Goal: Task Accomplishment & Management: Complete application form

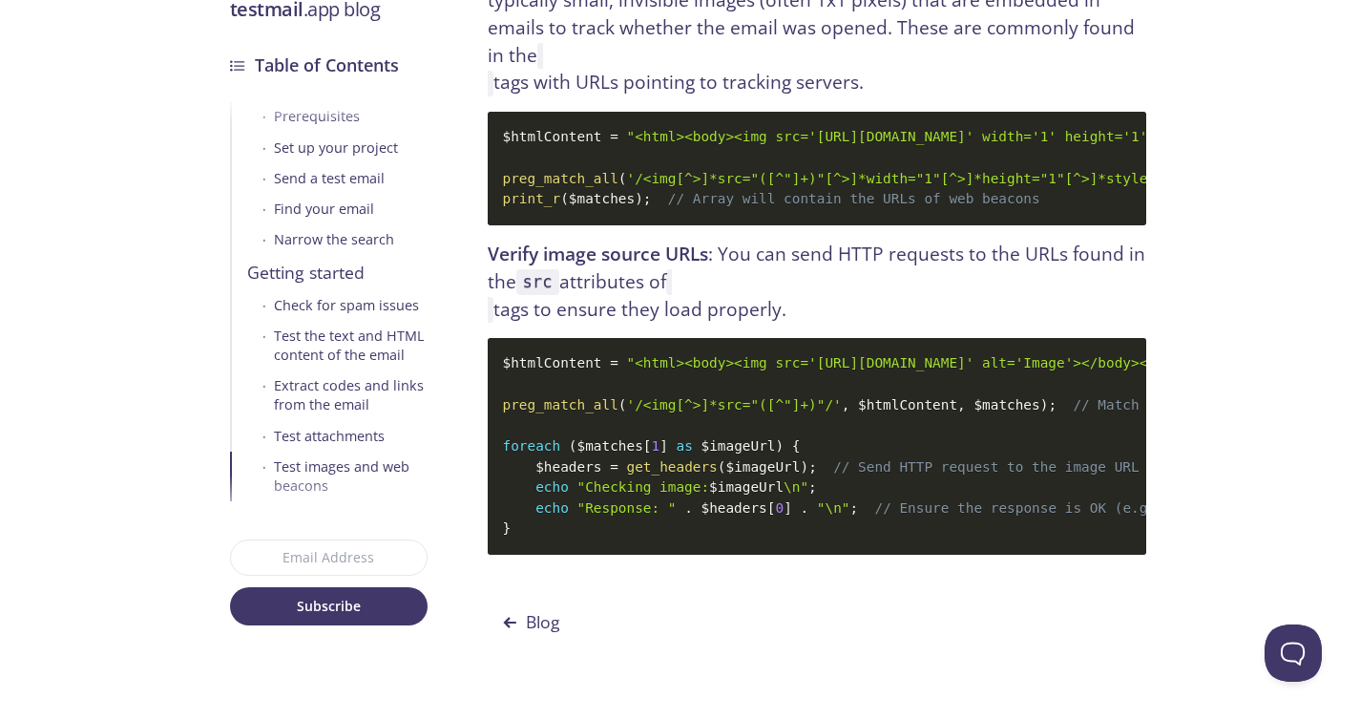
scroll to position [18197, 0]
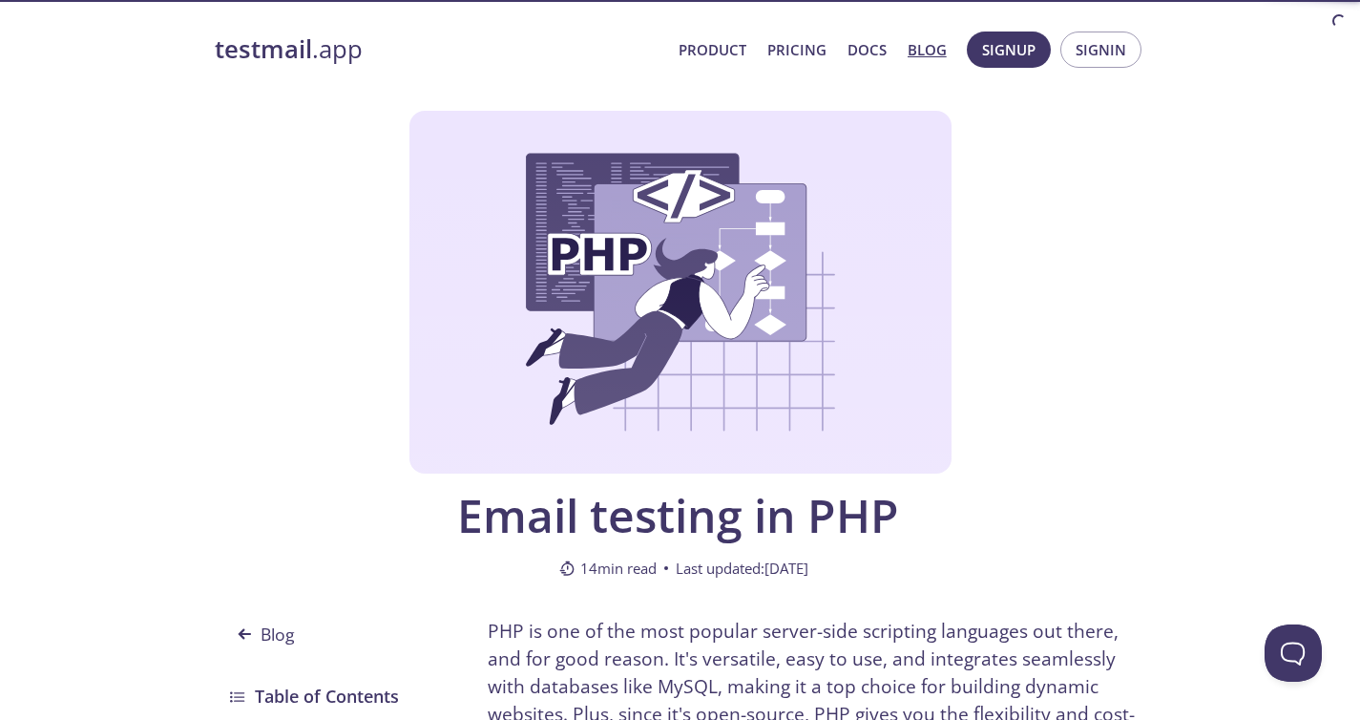
click at [283, 52] on strong "testmail" at bounding box center [263, 48] width 97 height 33
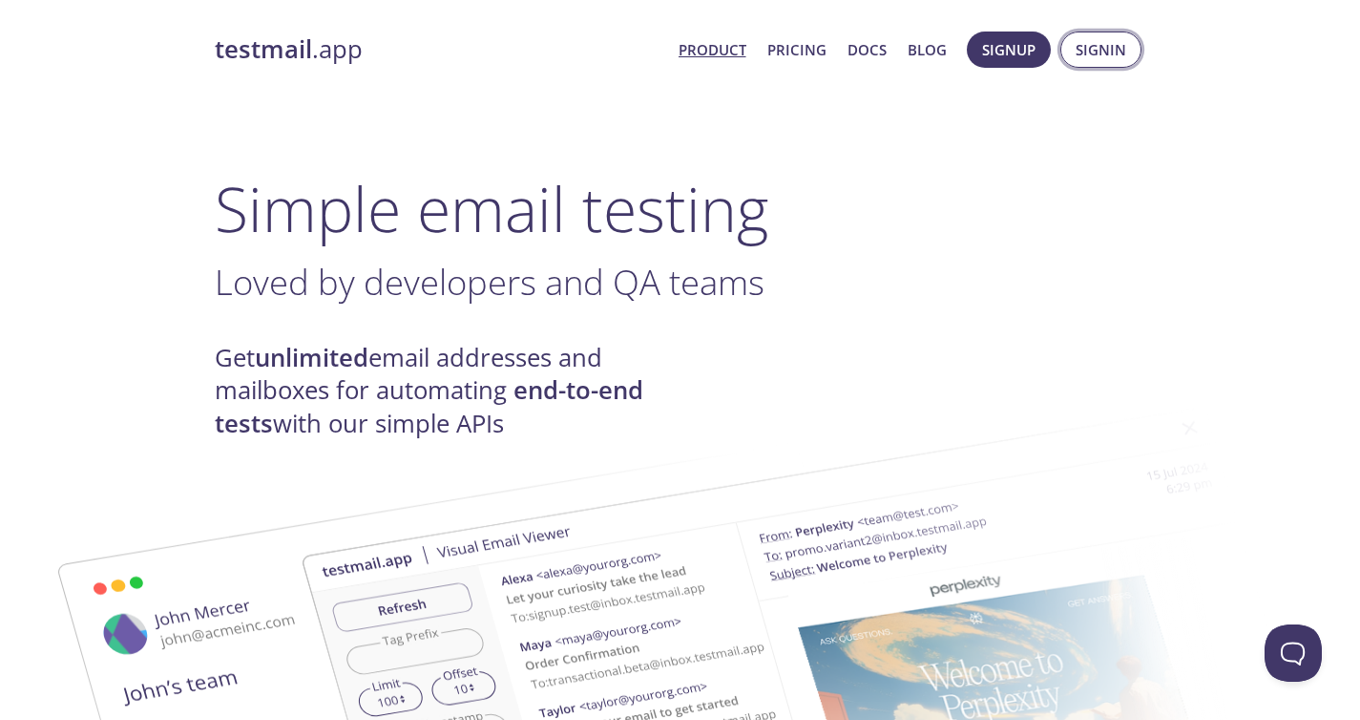
click at [1103, 56] on span "Signin" at bounding box center [1101, 49] width 51 height 25
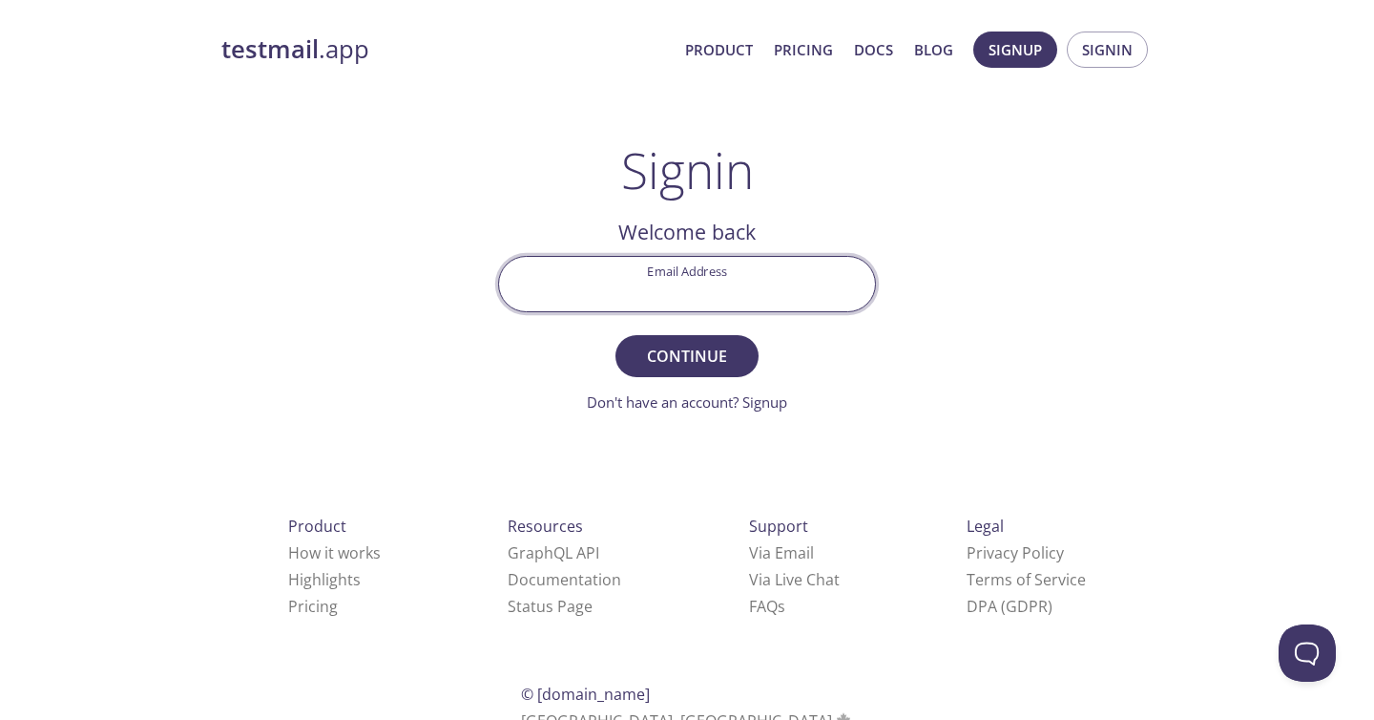
click at [748, 288] on input "Email Address" at bounding box center [687, 284] width 376 height 54
drag, startPoint x: 311, startPoint y: 343, endPoint x: 333, endPoint y: 344, distance: 22.0
click at [312, 343] on div "testmail .app Product Pricing Docs Blog Signup Signin Signin Welcome back Email…" at bounding box center [687, 417] width 977 height 796
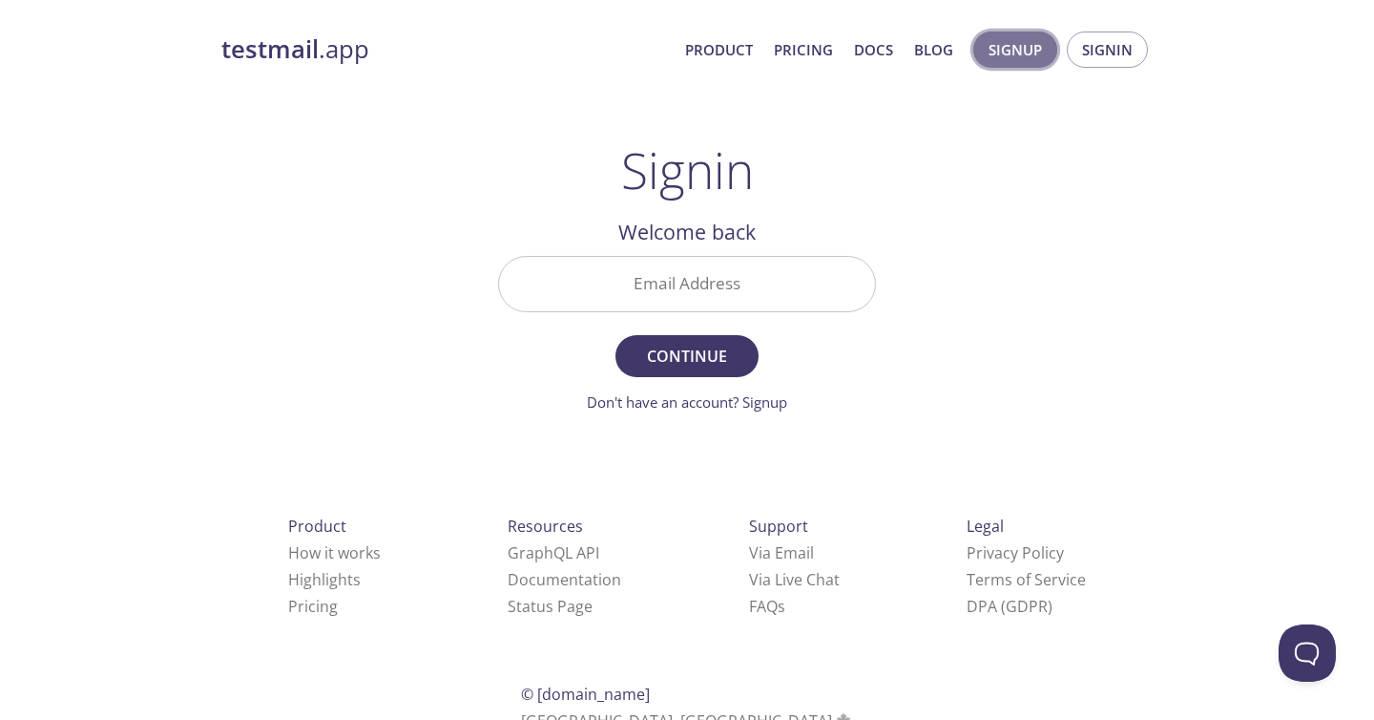
click at [1011, 50] on span "Signup" at bounding box center [1015, 49] width 53 height 25
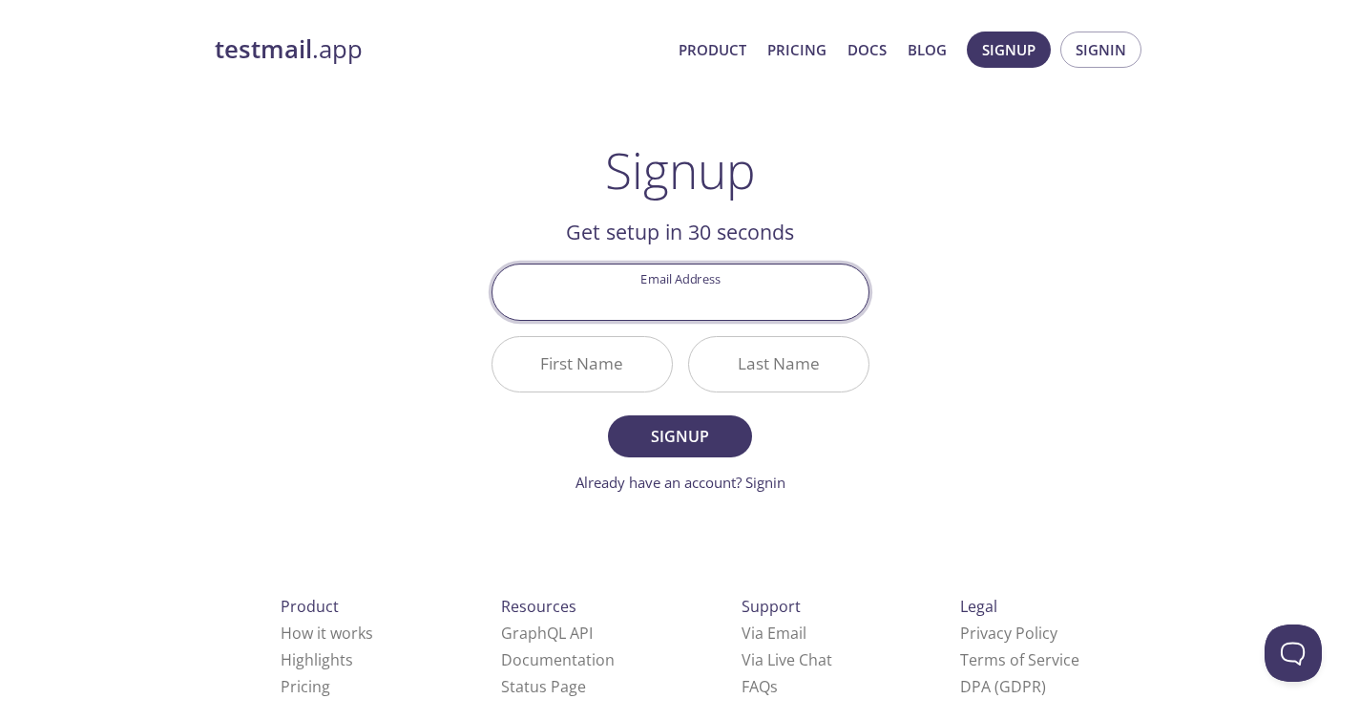
click at [692, 303] on input "Email Address" at bounding box center [680, 291] width 376 height 54
type input "hosylibi@gmail.com"
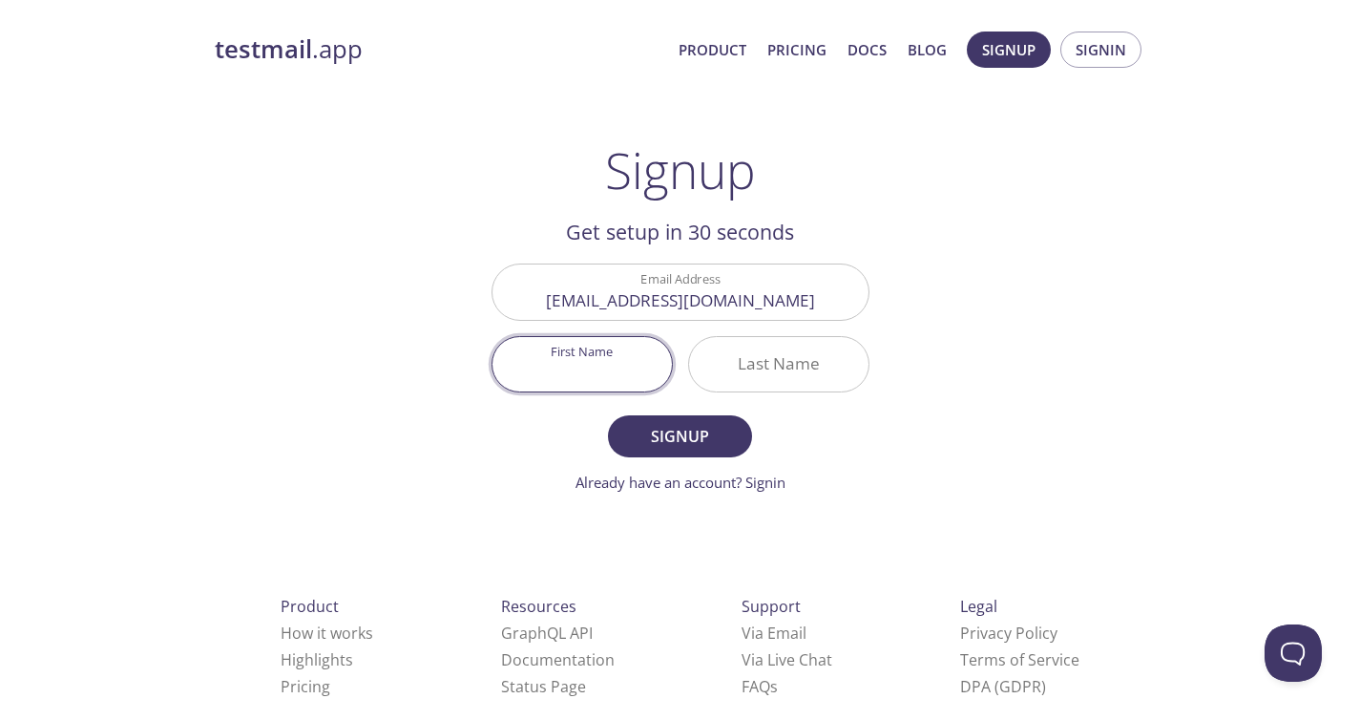
click at [602, 367] on input "First Name" at bounding box center [581, 364] width 179 height 54
type input "Li"
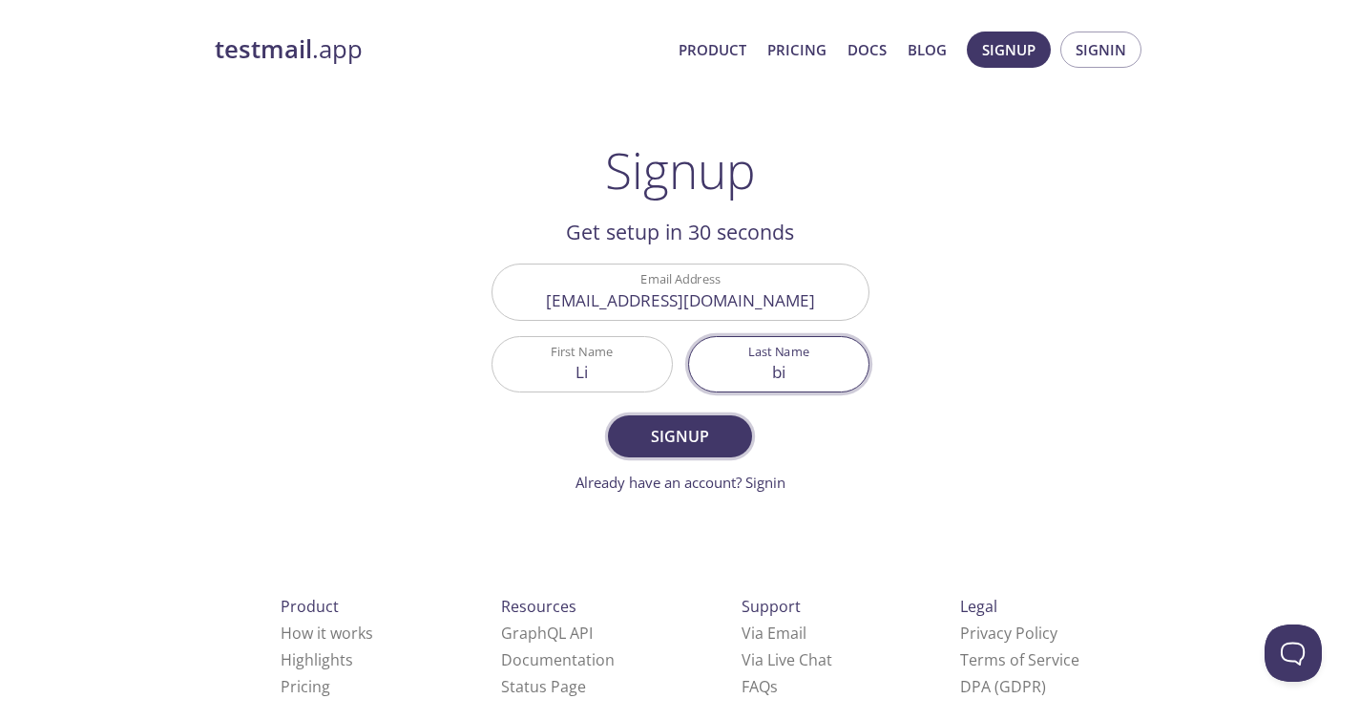
type input "bi"
click at [660, 435] on span "Signup" at bounding box center [679, 436] width 101 height 27
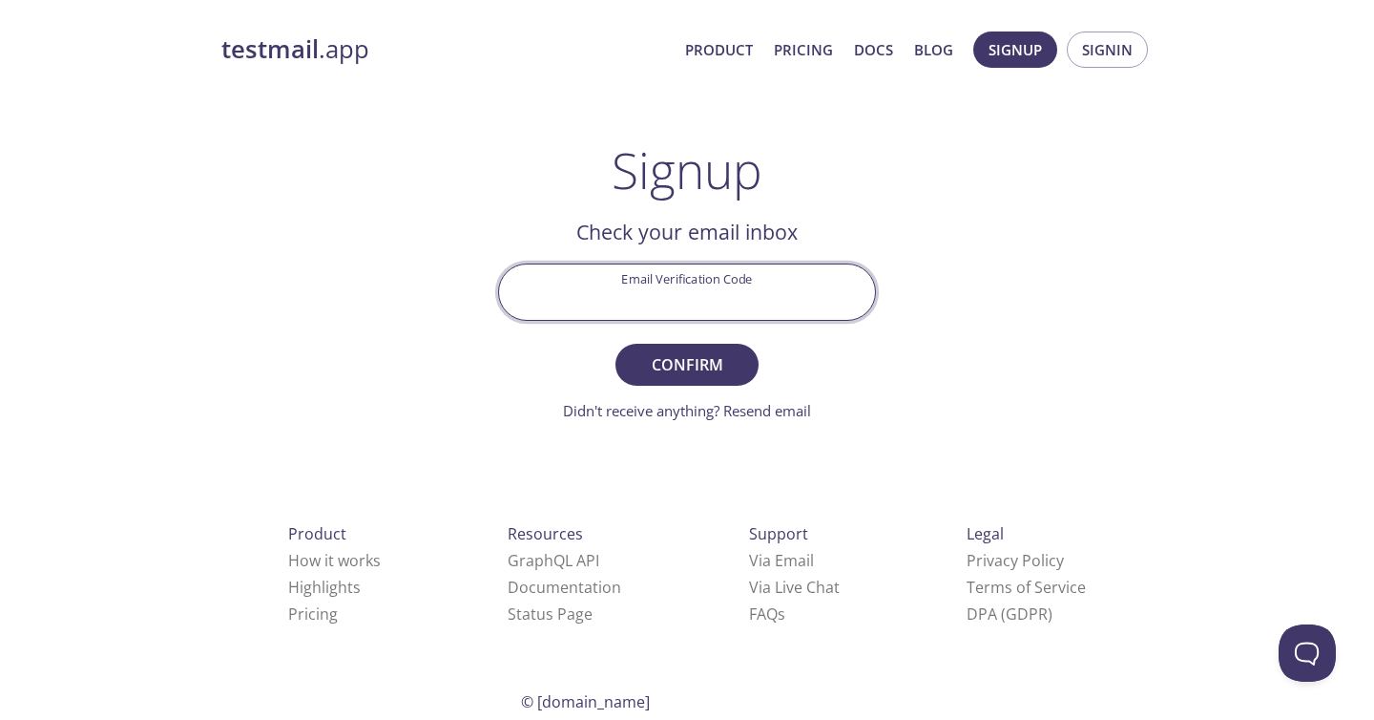
click at [784, 274] on input "Email Verification Code" at bounding box center [687, 291] width 376 height 54
paste input "BV36LEW"
type input "BV36LEW"
click at [726, 346] on button "Confirm" at bounding box center [687, 365] width 143 height 42
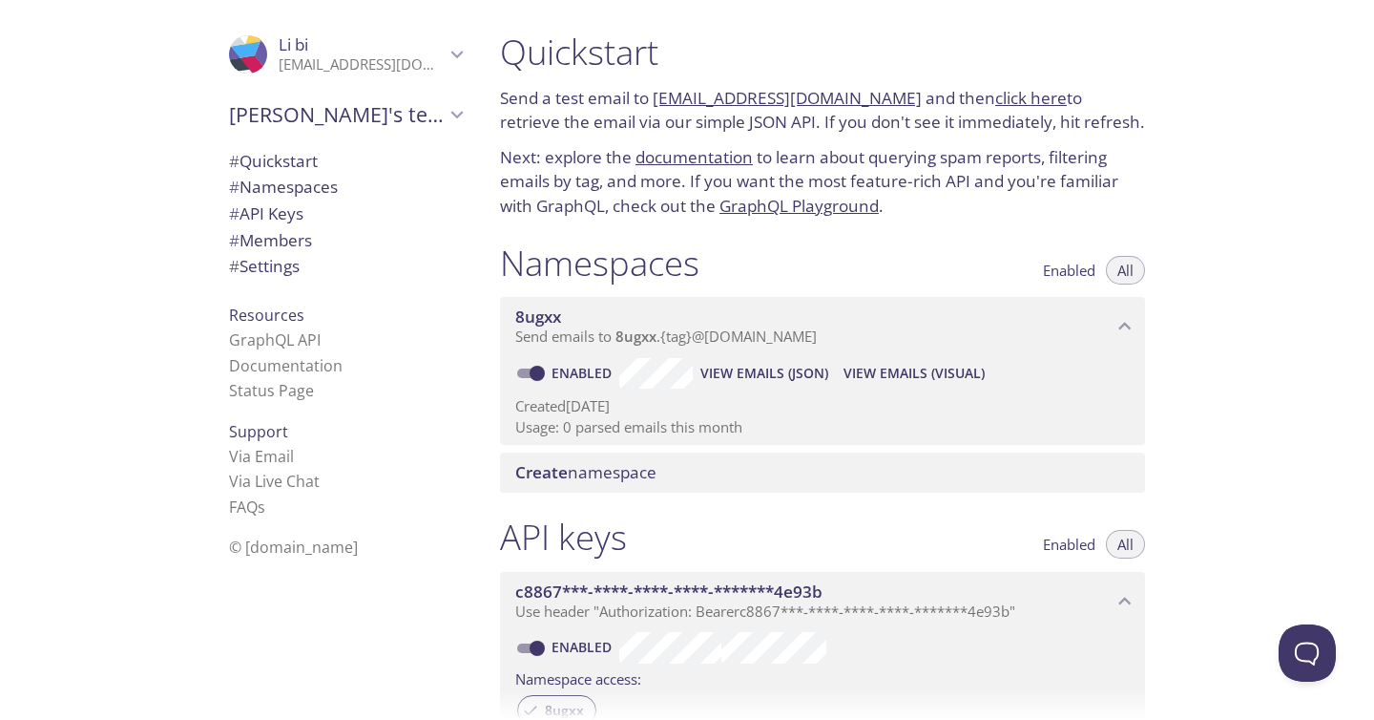
click at [797, 592] on span "c8867***-****-****-****-*******4e93b" at bounding box center [668, 591] width 307 height 22
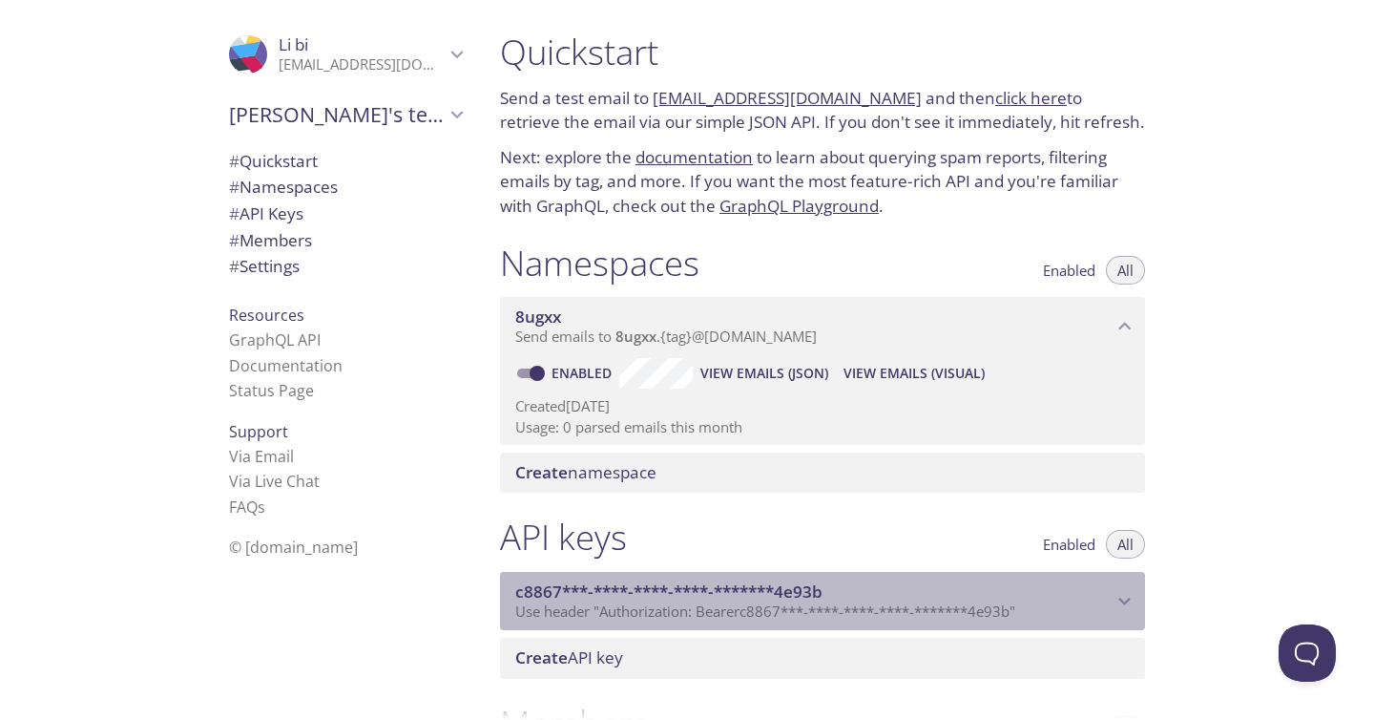
click at [797, 592] on span "c8867***-****-****-****-*******4e93b" at bounding box center [668, 591] width 307 height 22
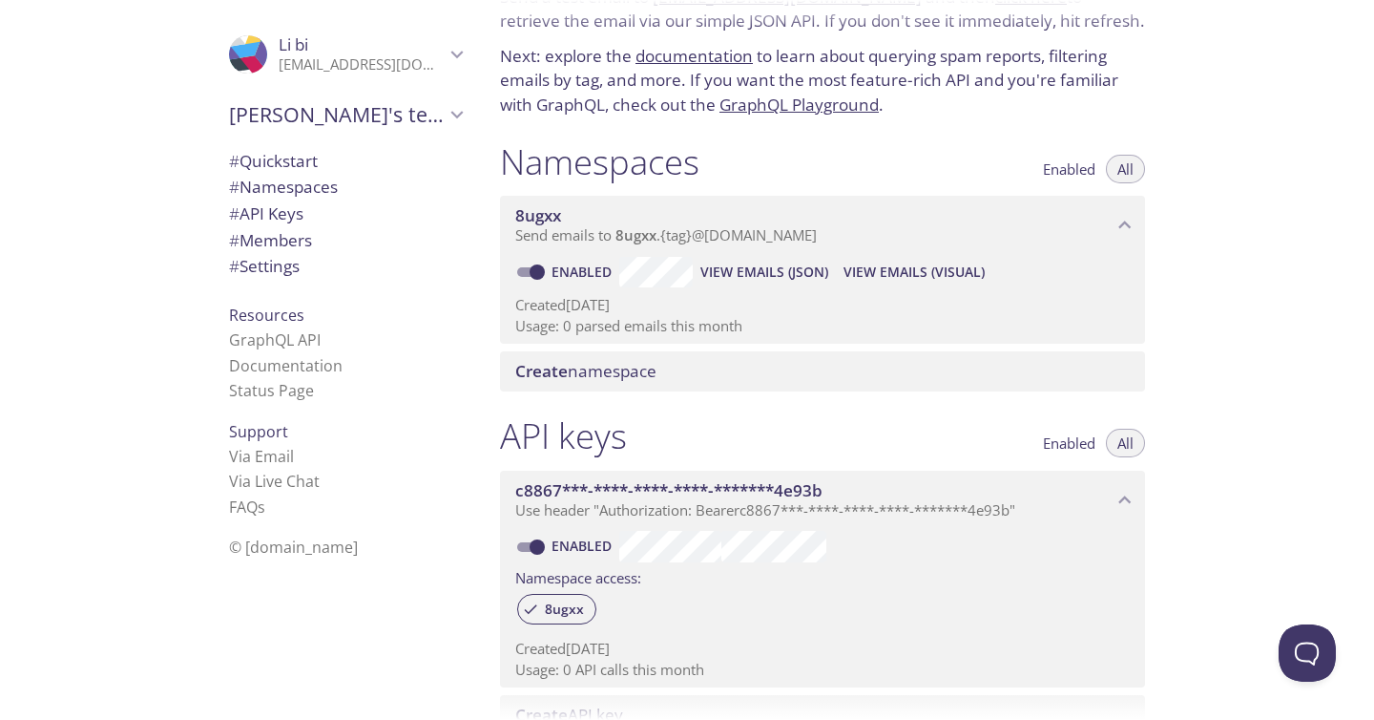
scroll to position [105, 0]
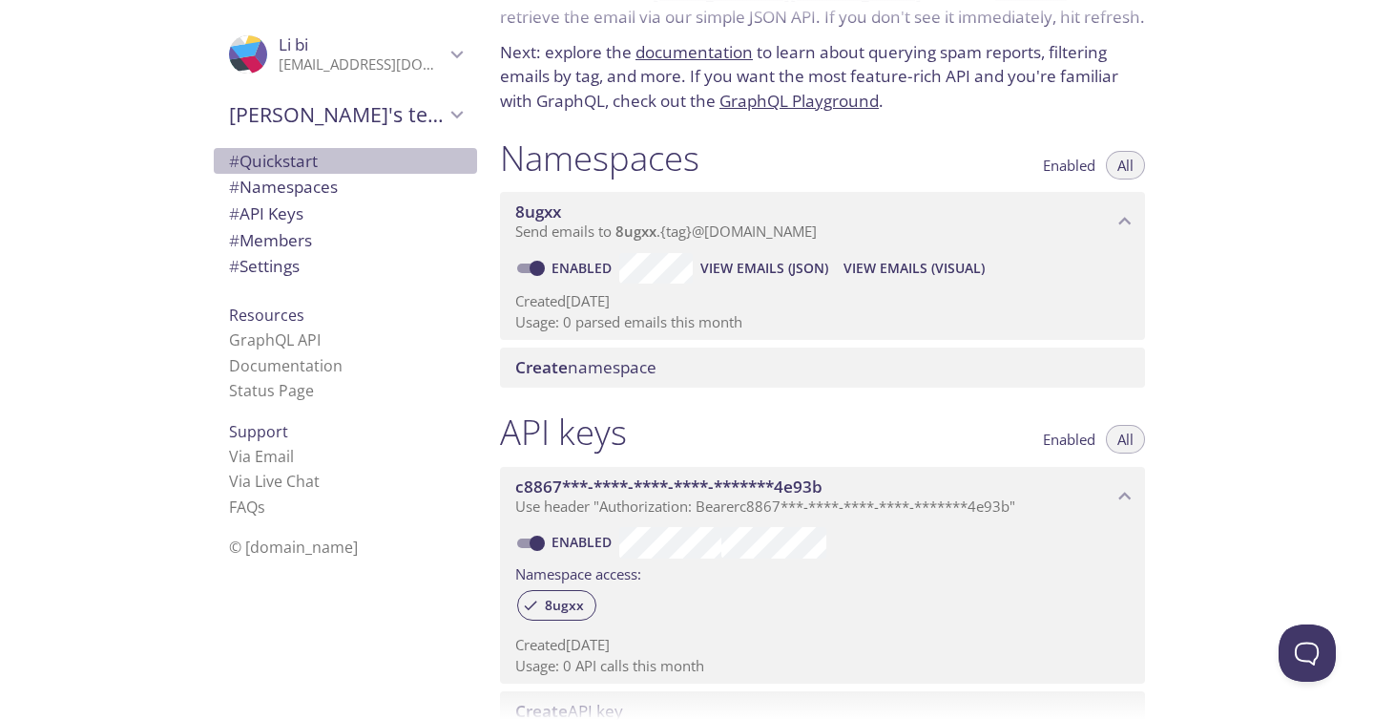
click at [302, 155] on span "# Quickstart" at bounding box center [273, 161] width 89 height 22
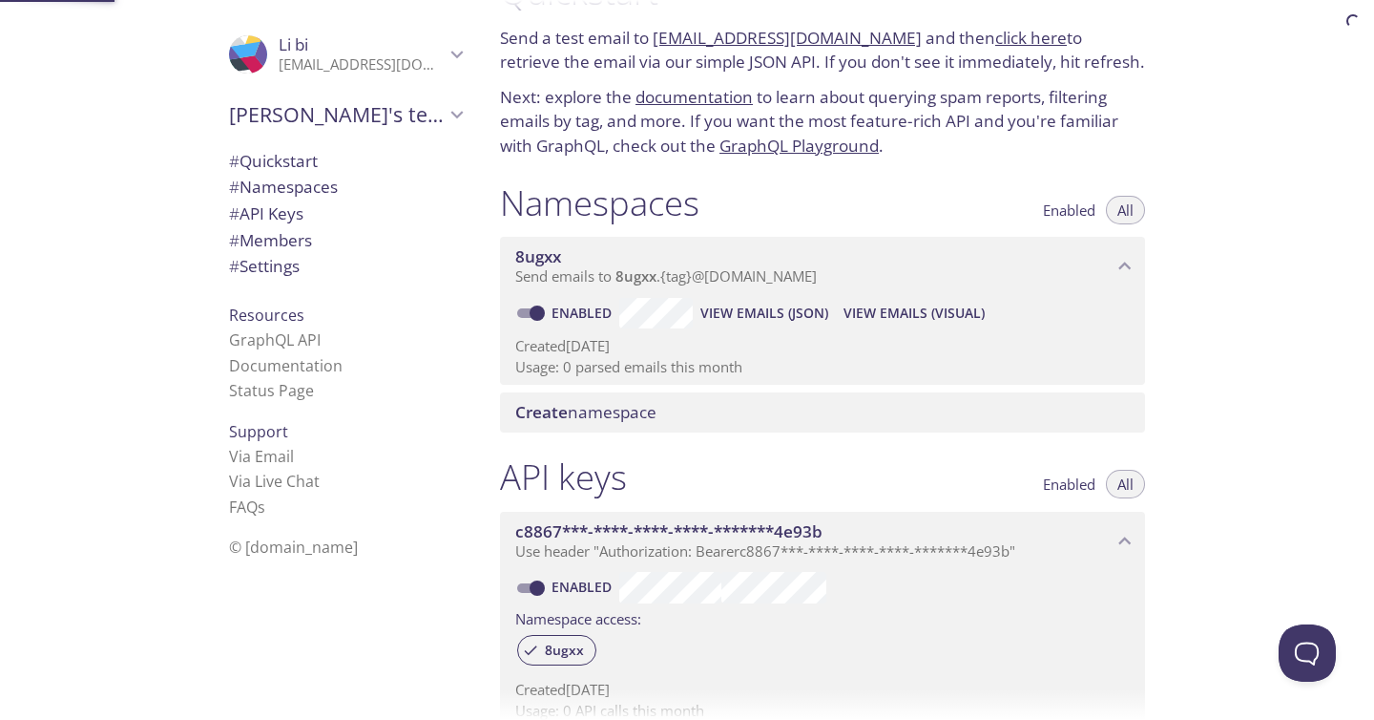
scroll to position [31, 0]
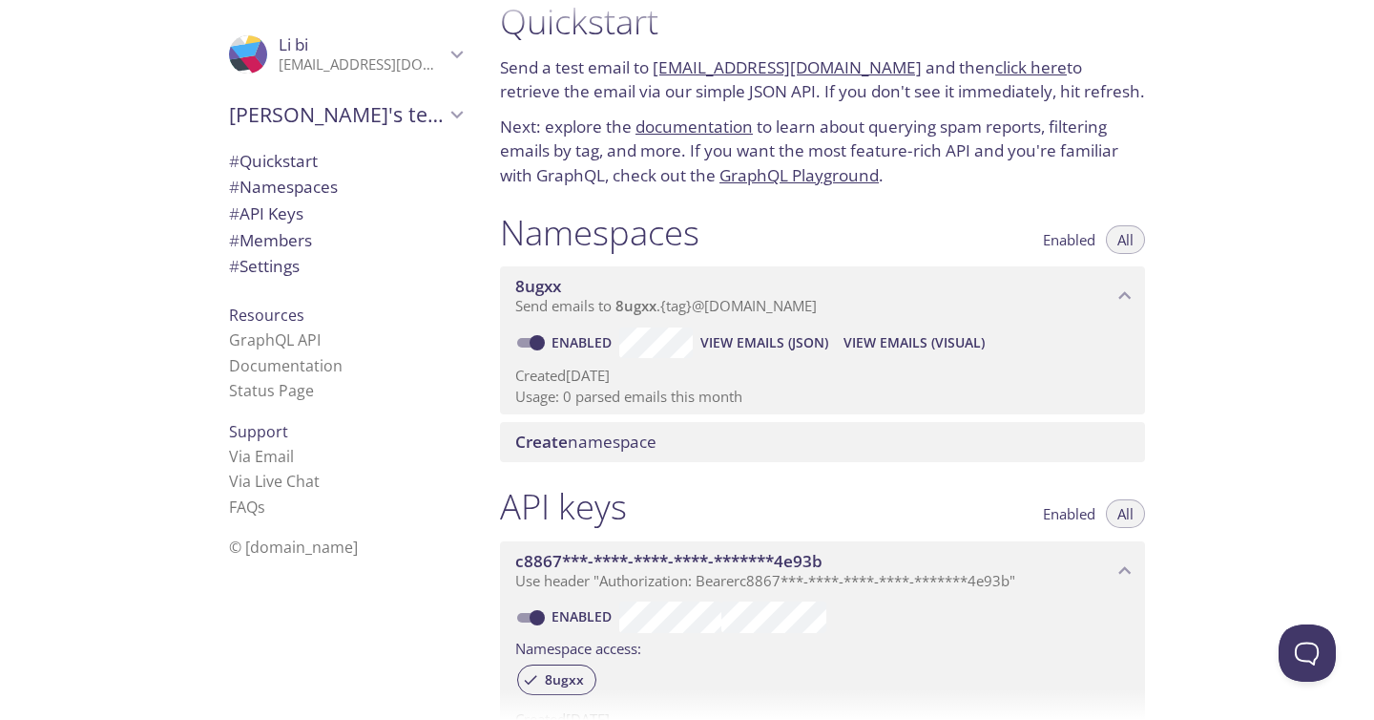
click at [995, 70] on link "click here" at bounding box center [1031, 67] width 72 height 22
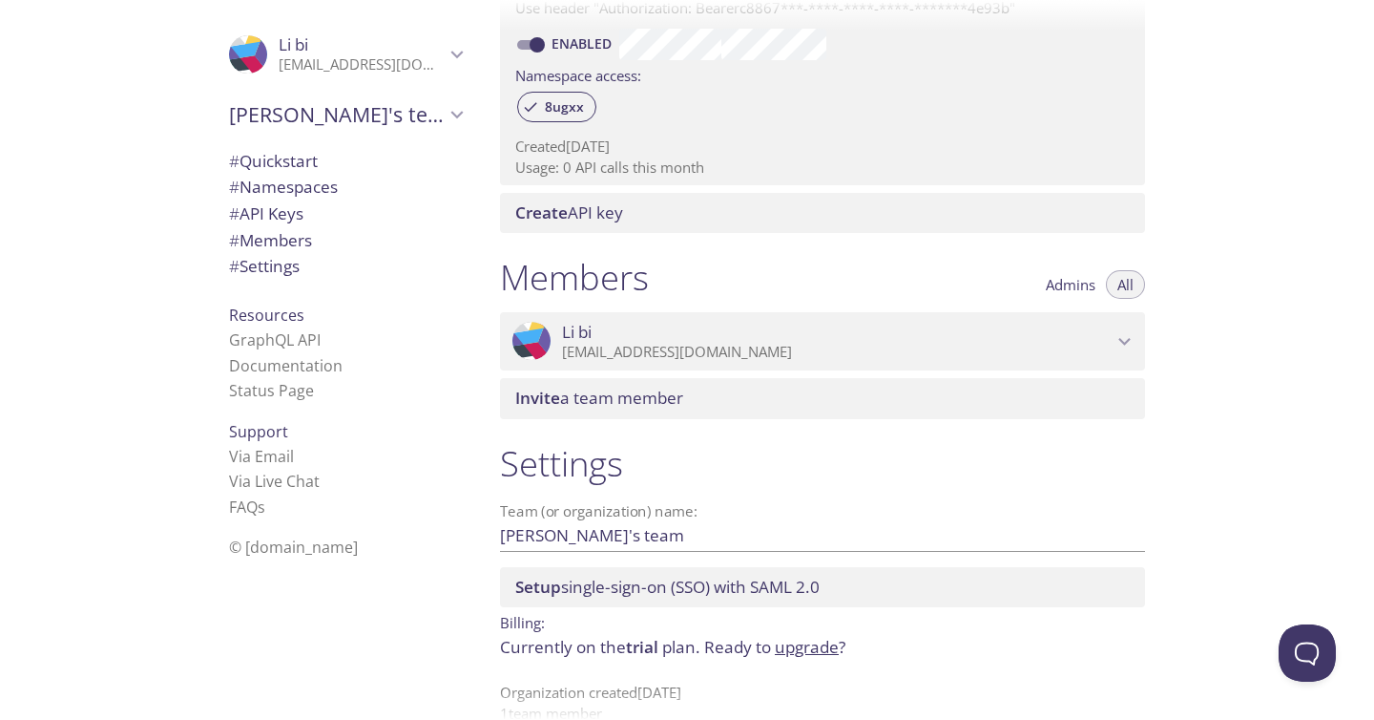
scroll to position [638, 0]
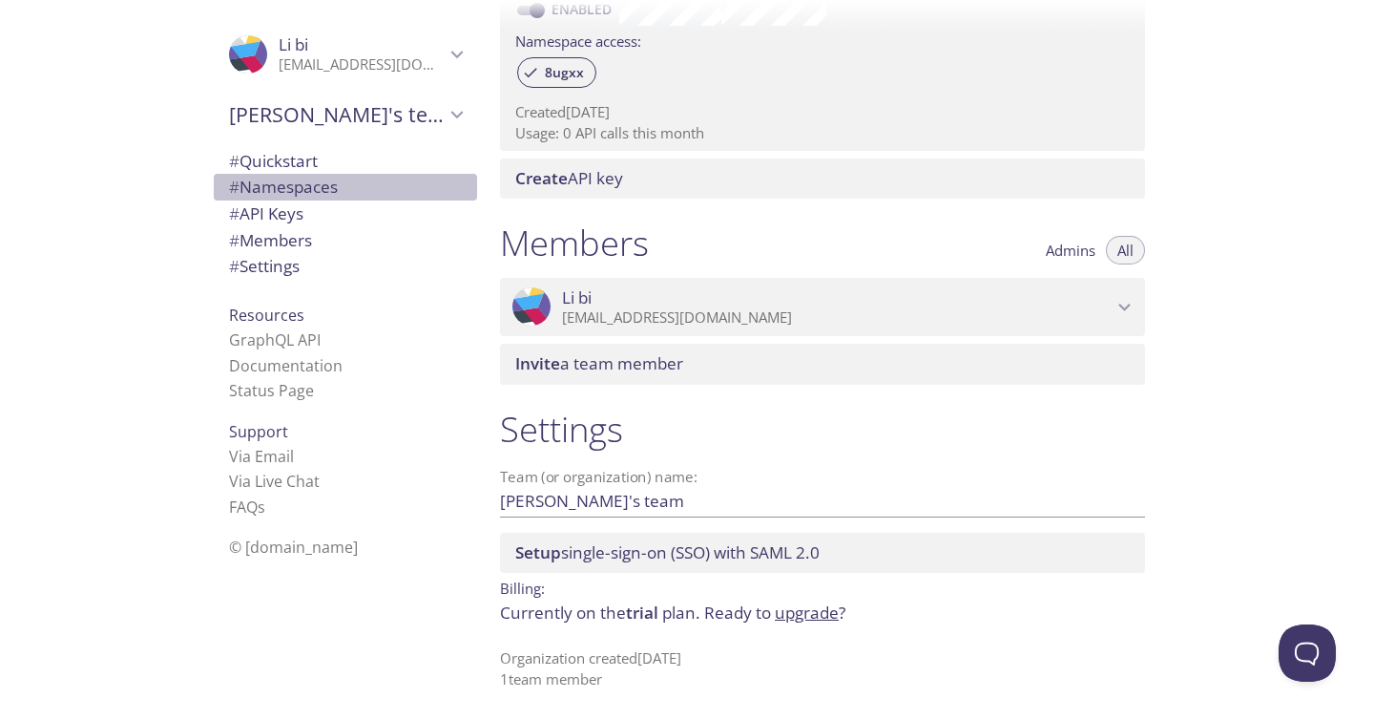
click at [290, 189] on span "# Namespaces" at bounding box center [283, 187] width 109 height 22
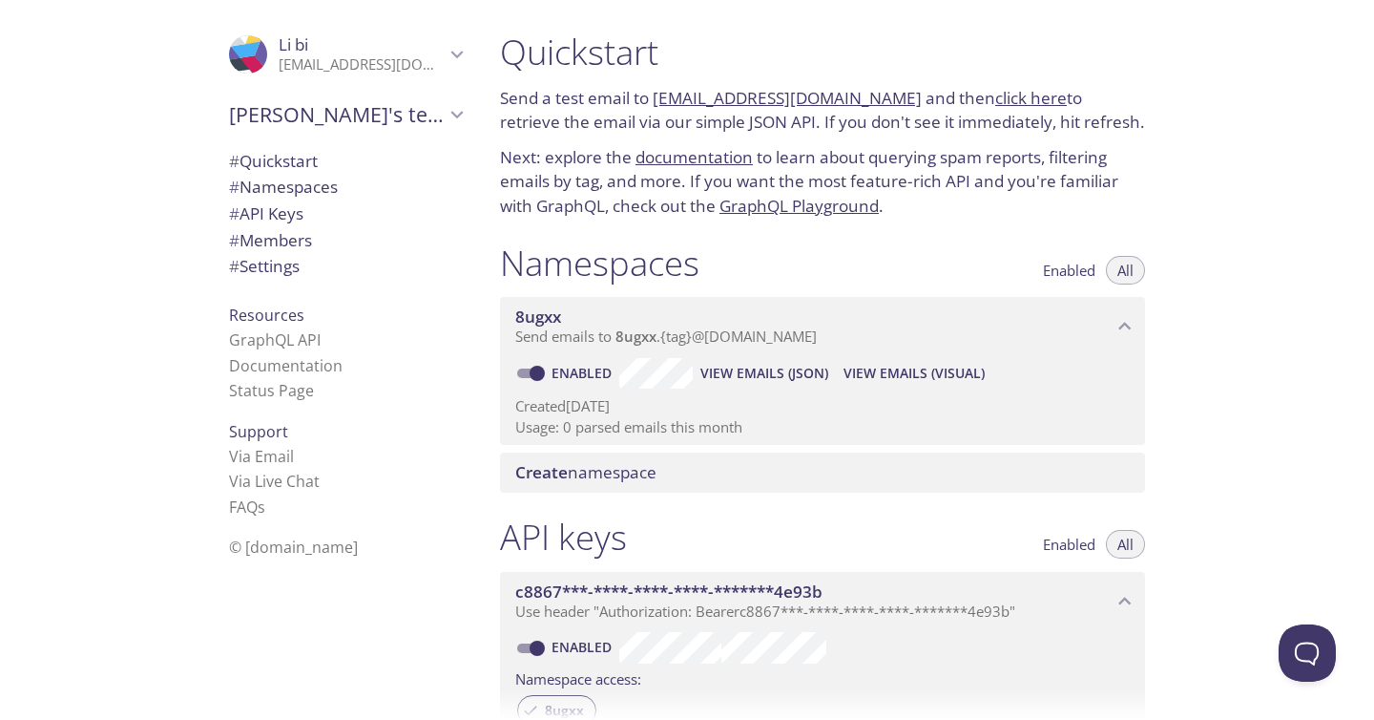
click at [445, 48] on icon "Li bi" at bounding box center [457, 54] width 25 height 25
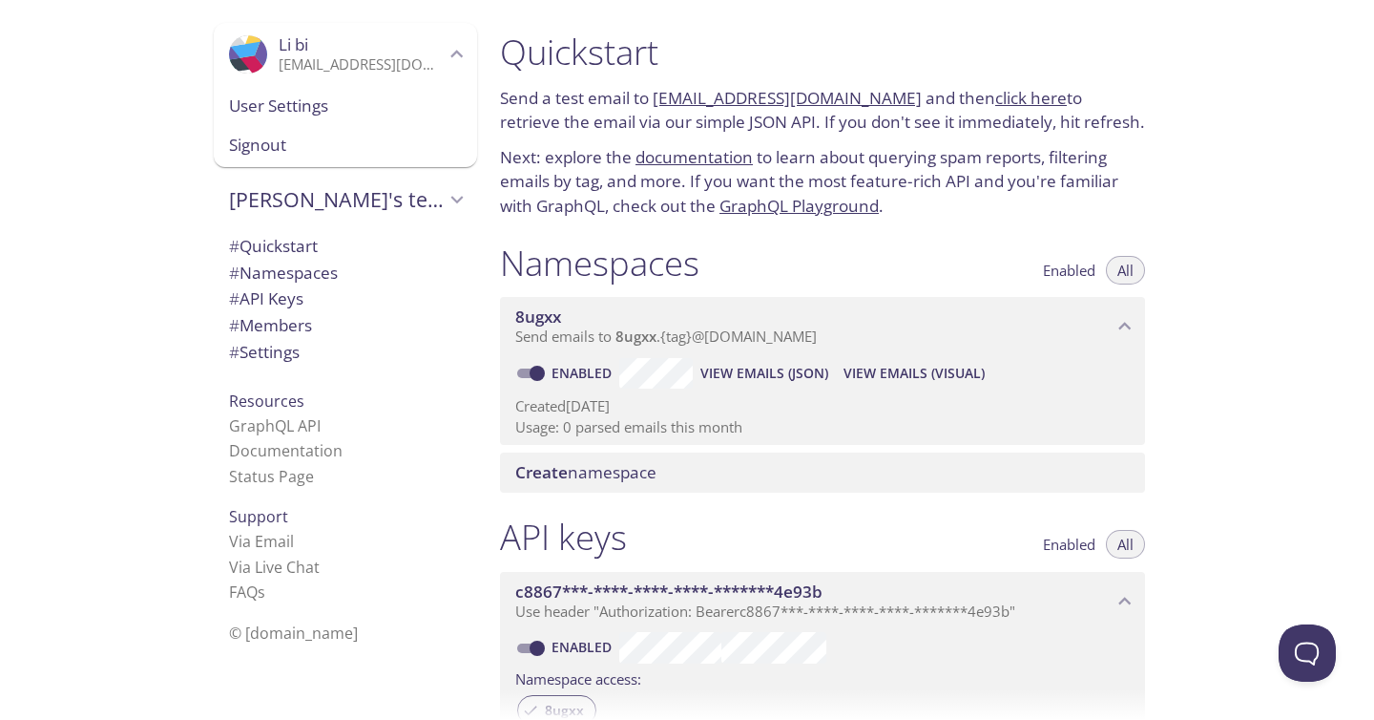
click at [41, 220] on div ".cls-1 { fill: #6d5ca8; } .cls-2 { fill: #3fc191; } .cls-3 { fill: #3b4752; } .…" at bounding box center [242, 360] width 485 height 720
click at [266, 359] on span "# Settings" at bounding box center [264, 352] width 71 height 22
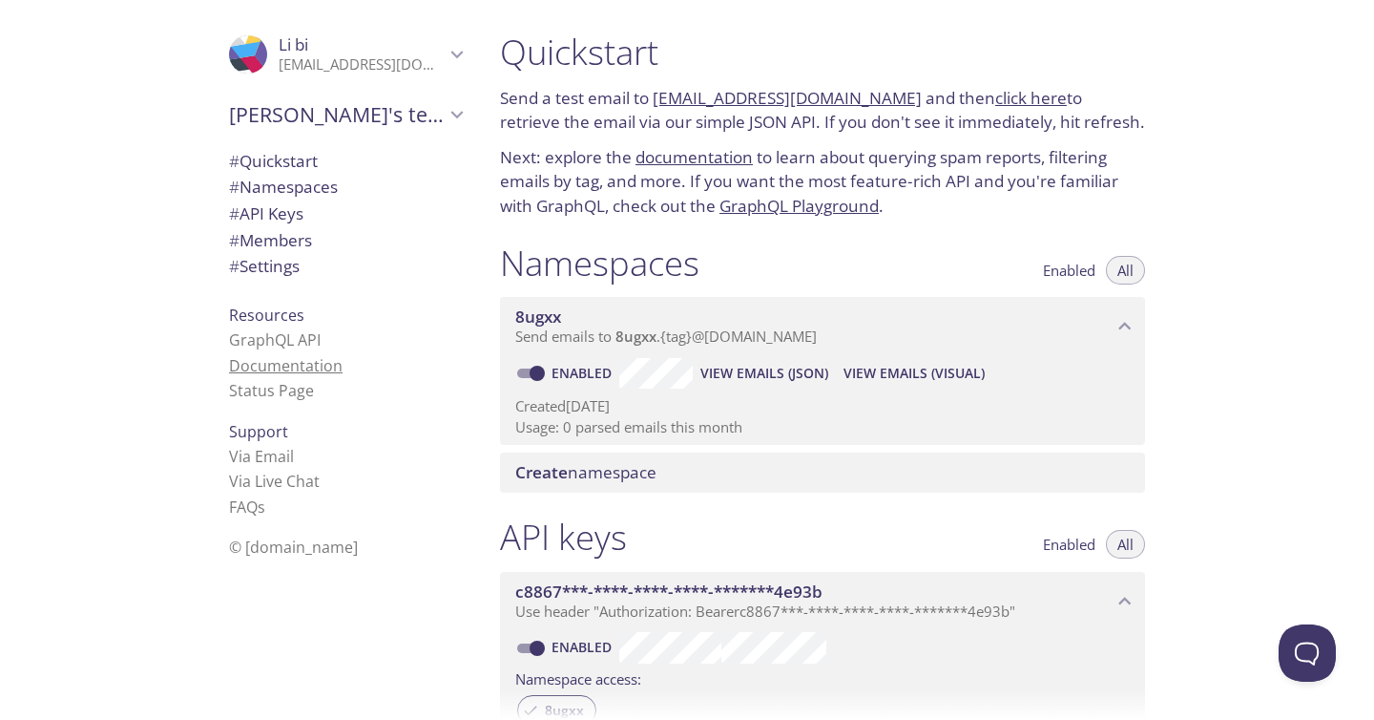
click at [281, 365] on link "Documentation" at bounding box center [286, 365] width 114 height 21
click at [1114, 325] on icon "8ugxx namespace" at bounding box center [1125, 326] width 25 height 25
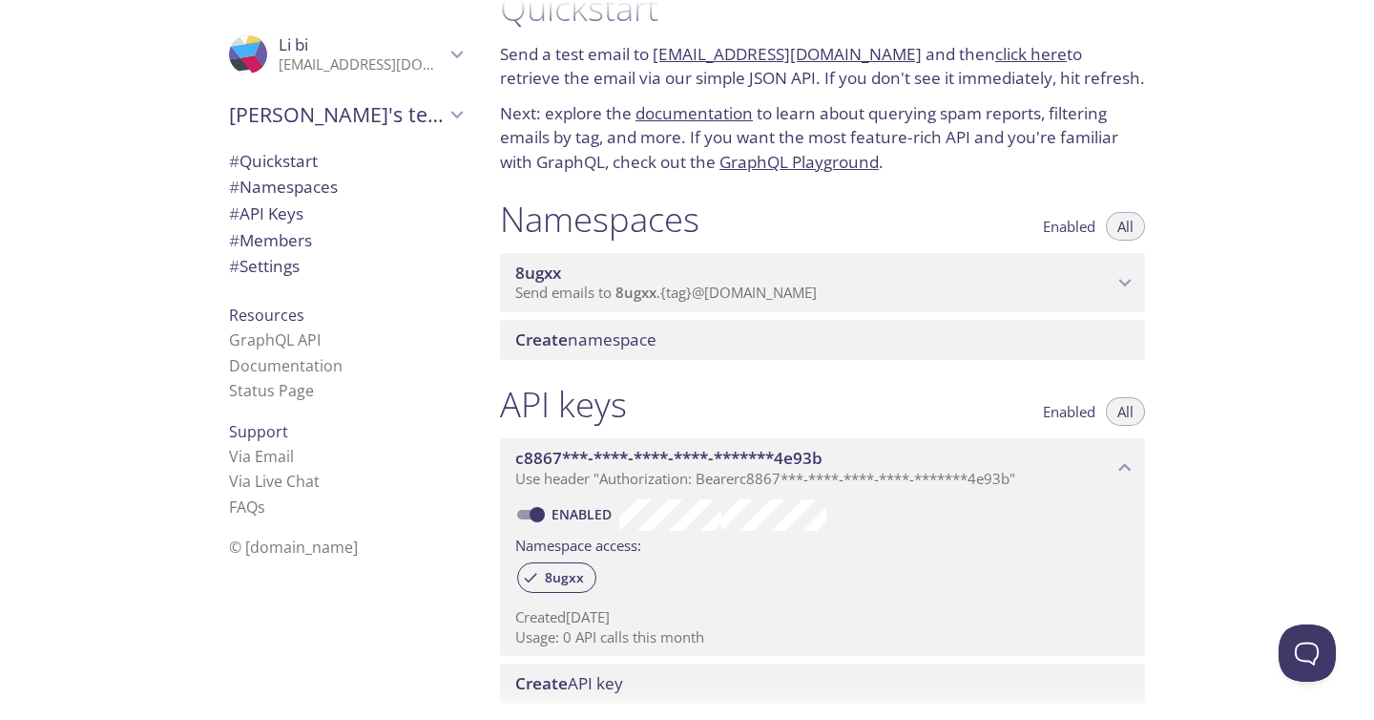
scroll to position [46, 0]
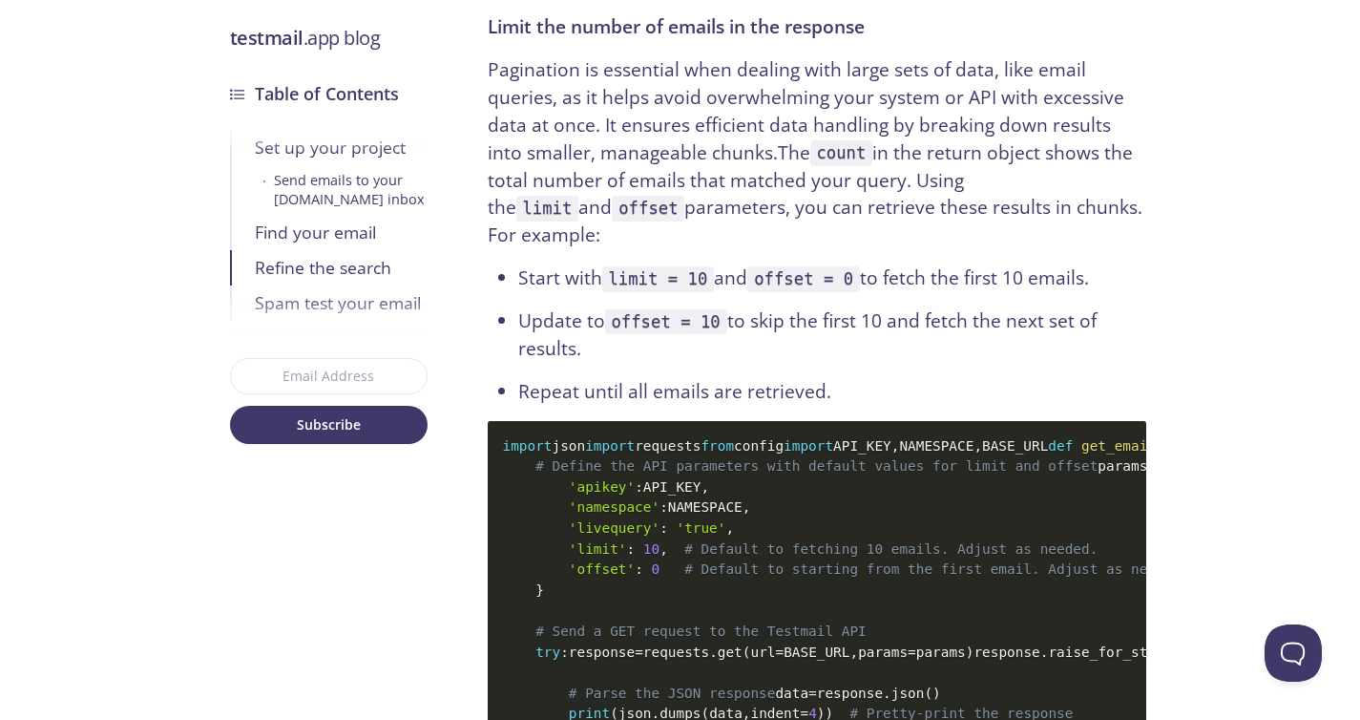
scroll to position [6498, 0]
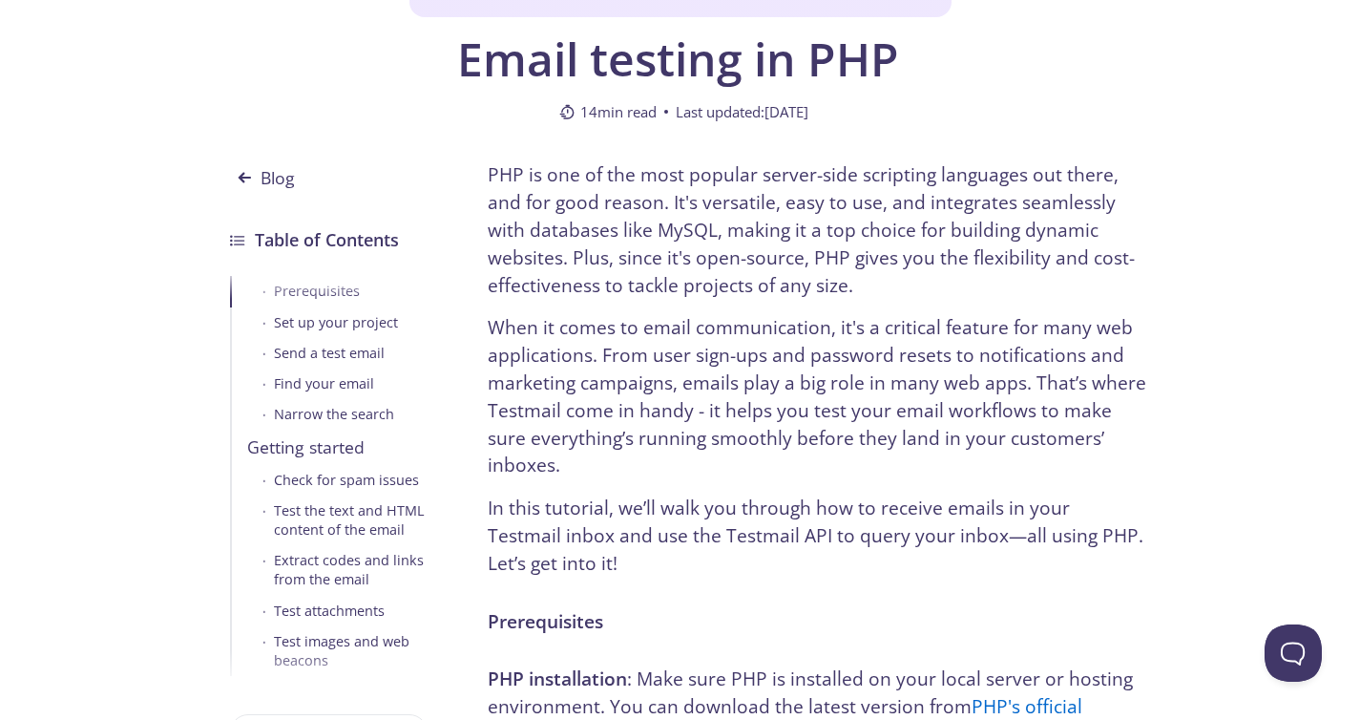
scroll to position [553, 0]
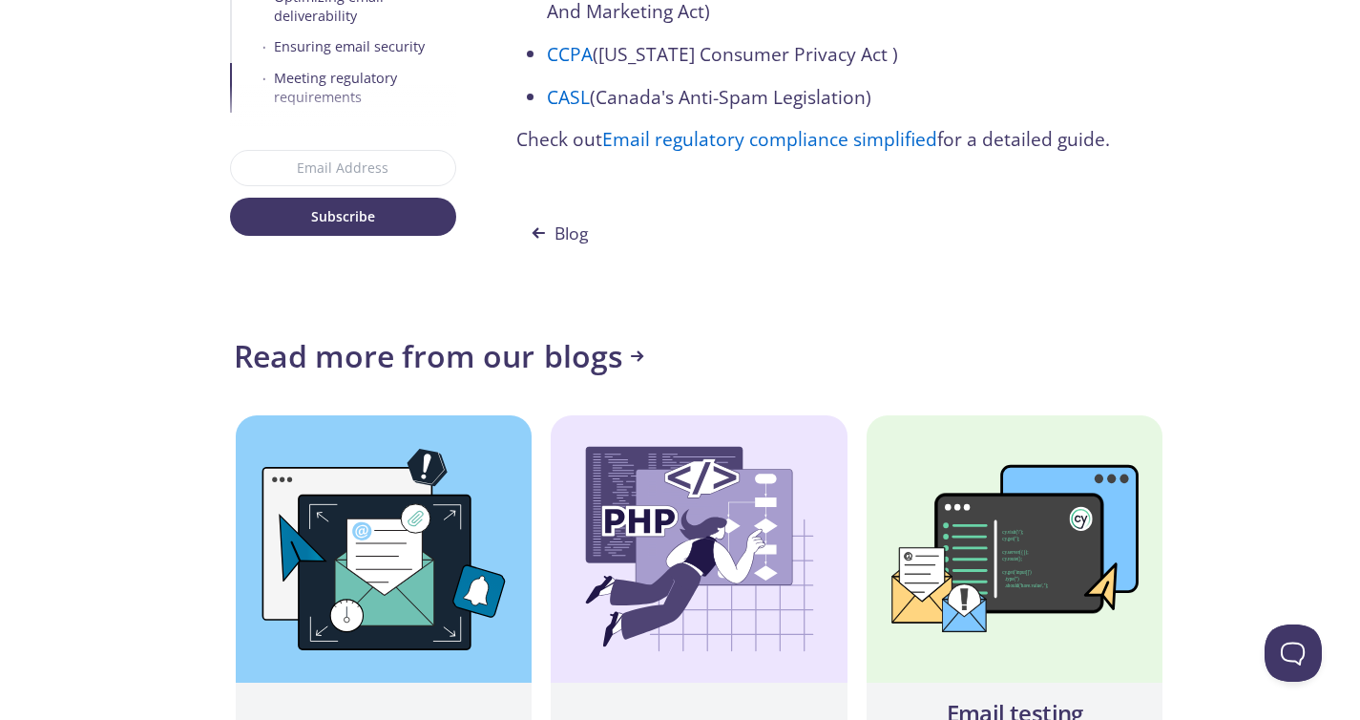
scroll to position [11163, 0]
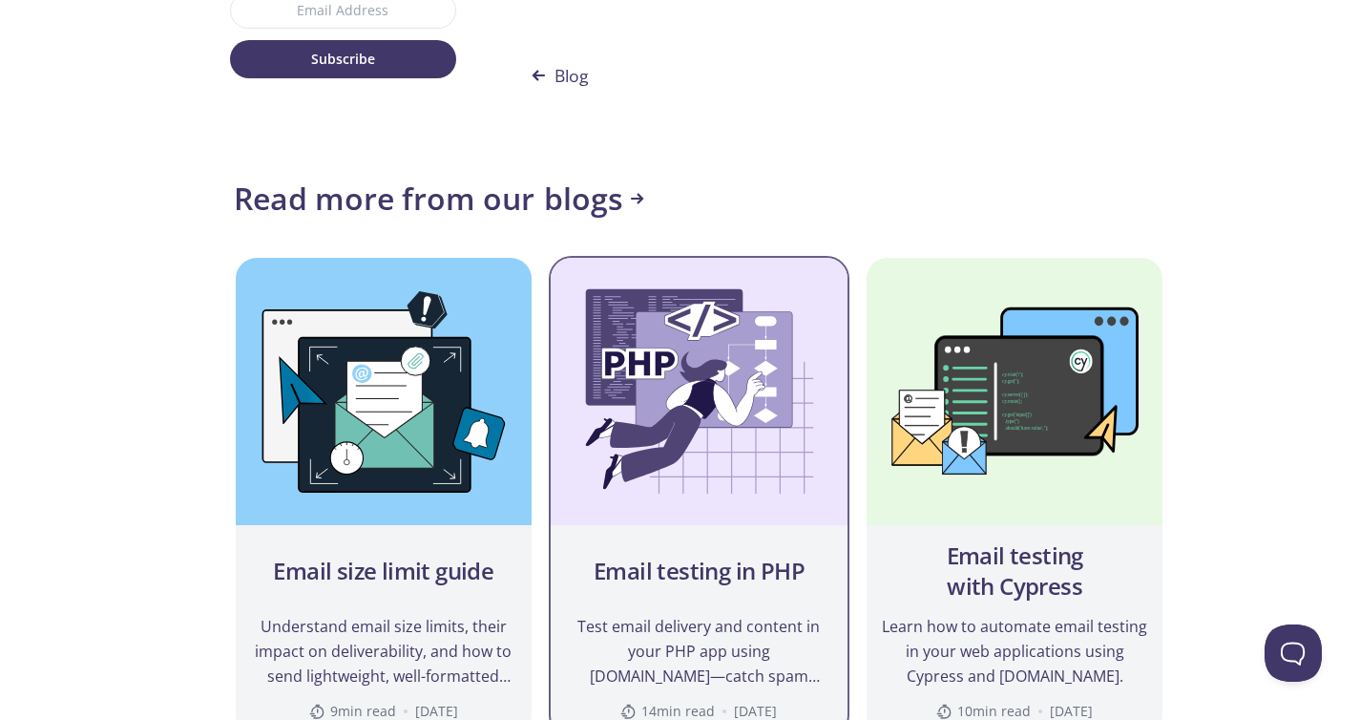
click at [697, 555] on h2 "Email testing in PHP" at bounding box center [699, 570] width 211 height 31
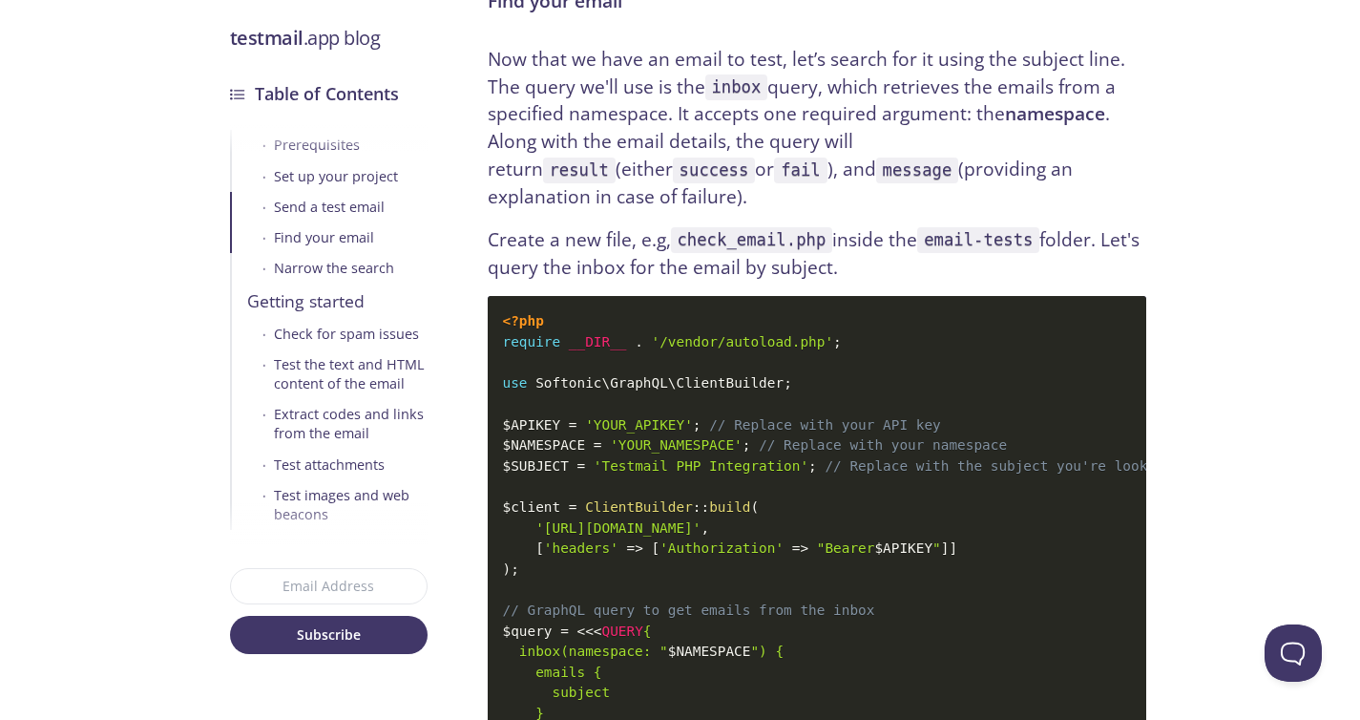
scroll to position [3917, 0]
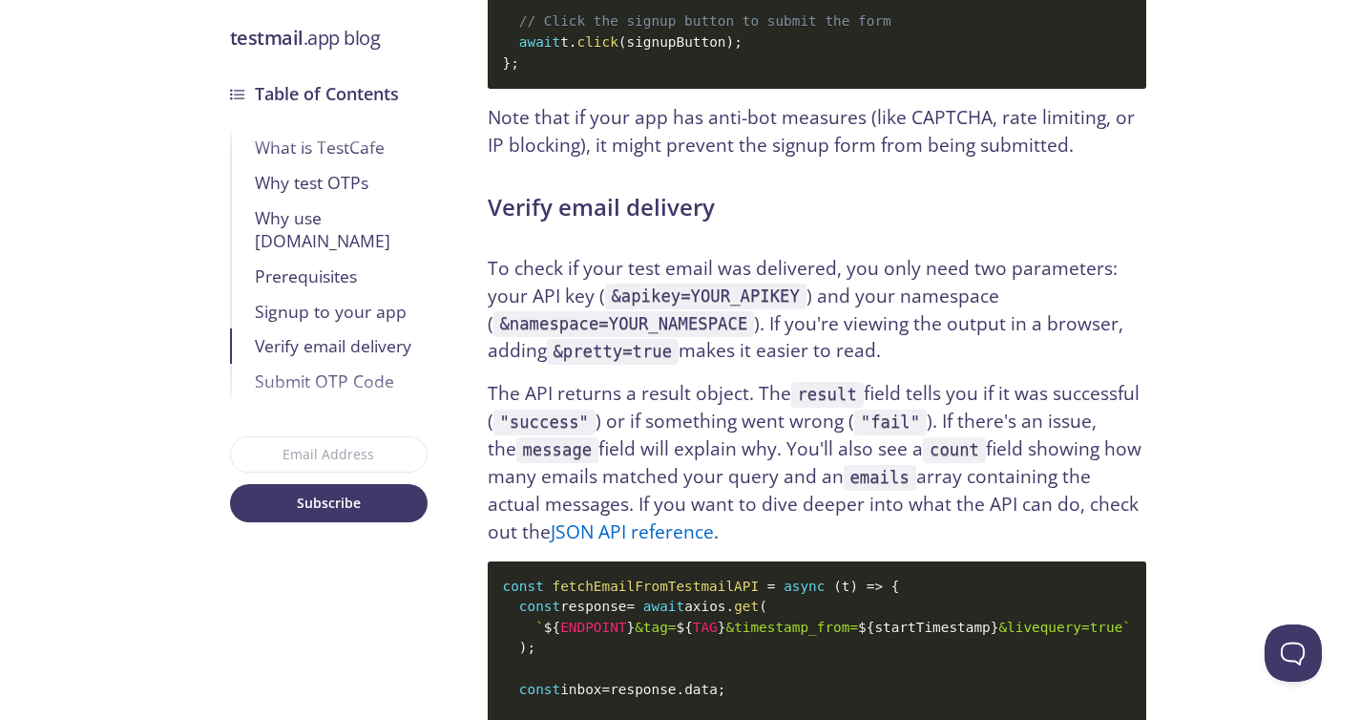
scroll to position [5618, 0]
